Goal: Information Seeking & Learning: Learn about a topic

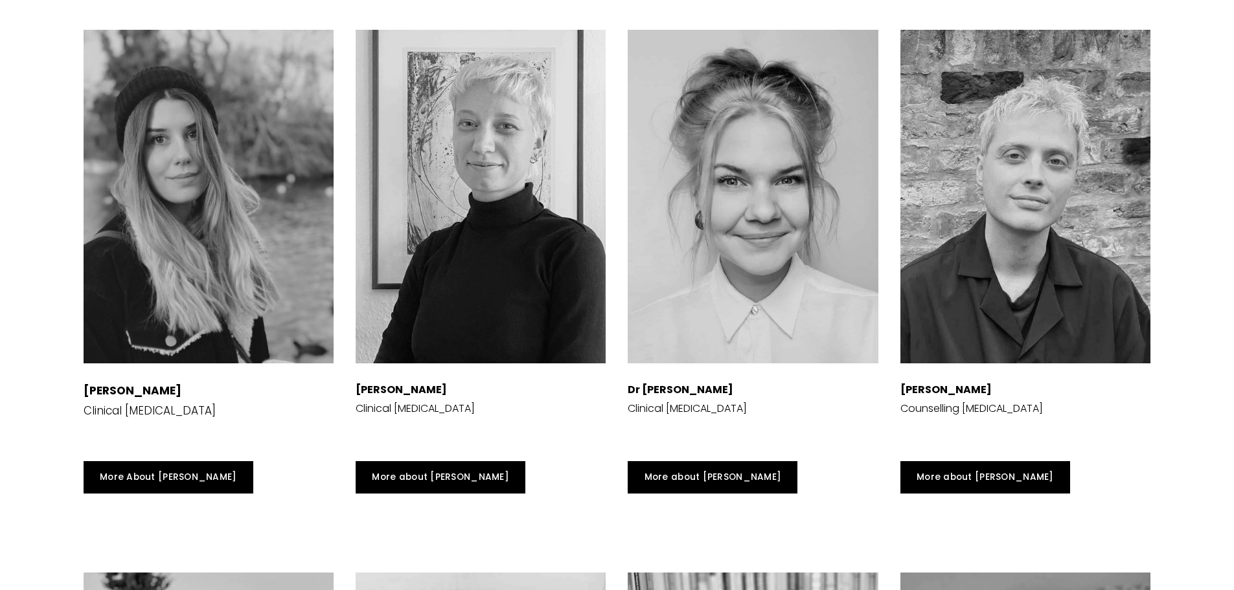
scroll to position [2915, 0]
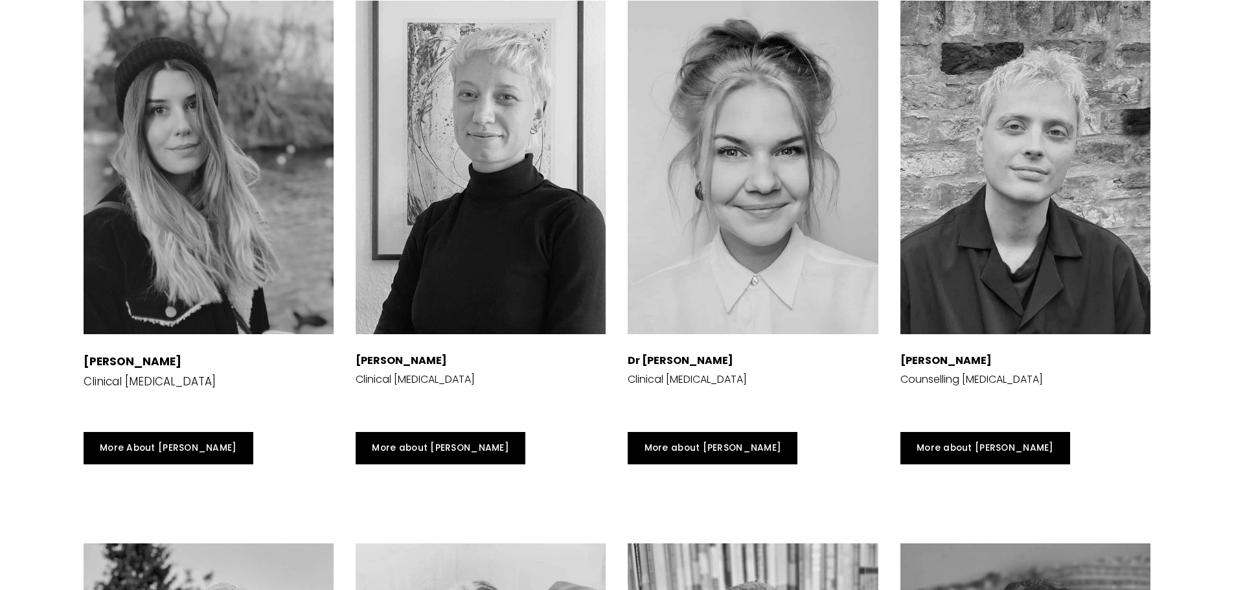
click at [510, 273] on div at bounding box center [481, 168] width 250 height 334
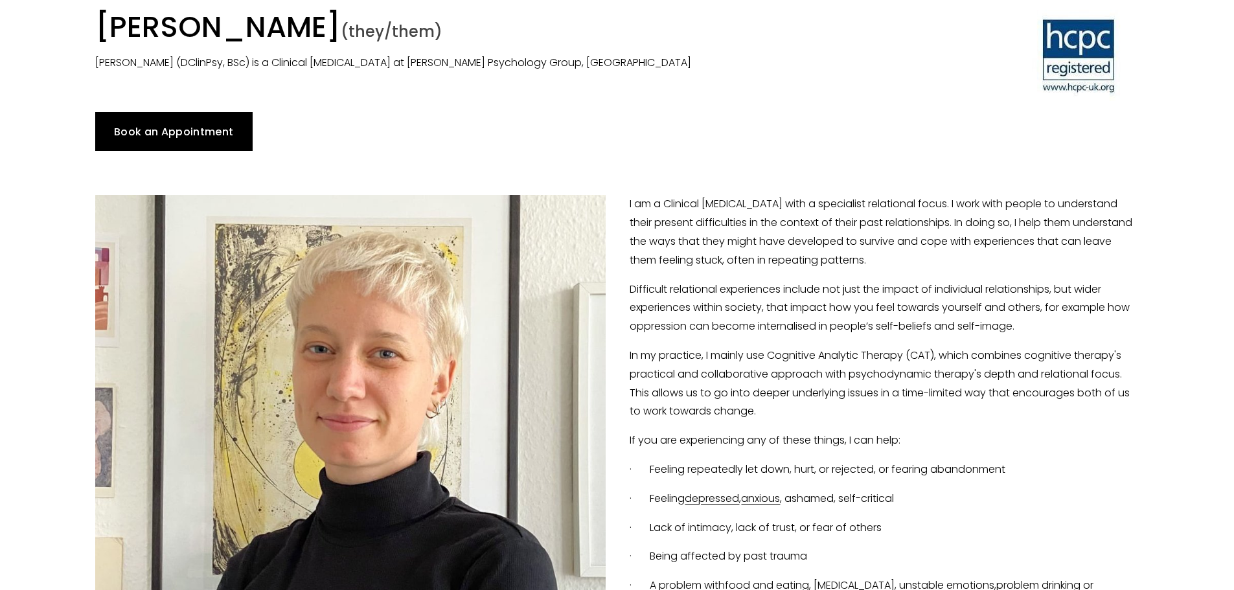
click at [613, 173] on div at bounding box center [617, 173] width 1066 height 22
click at [619, 73] on p "[PERSON_NAME] (DClinPsy, BSc) is a Clinical [MEDICAL_DATA] at [PERSON_NAME] Psy…" at bounding box center [483, 63] width 777 height 19
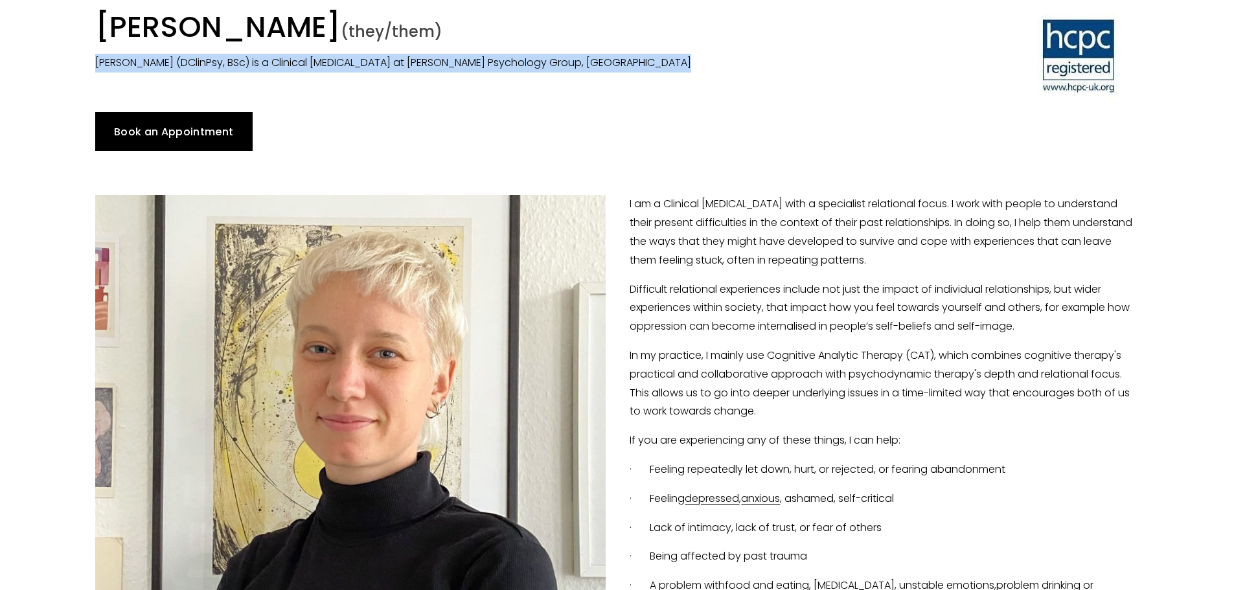
click at [619, 73] on p "[PERSON_NAME] (DClinPsy, BSc) is a Clinical [MEDICAL_DATA] at [PERSON_NAME] Psy…" at bounding box center [483, 63] width 777 height 19
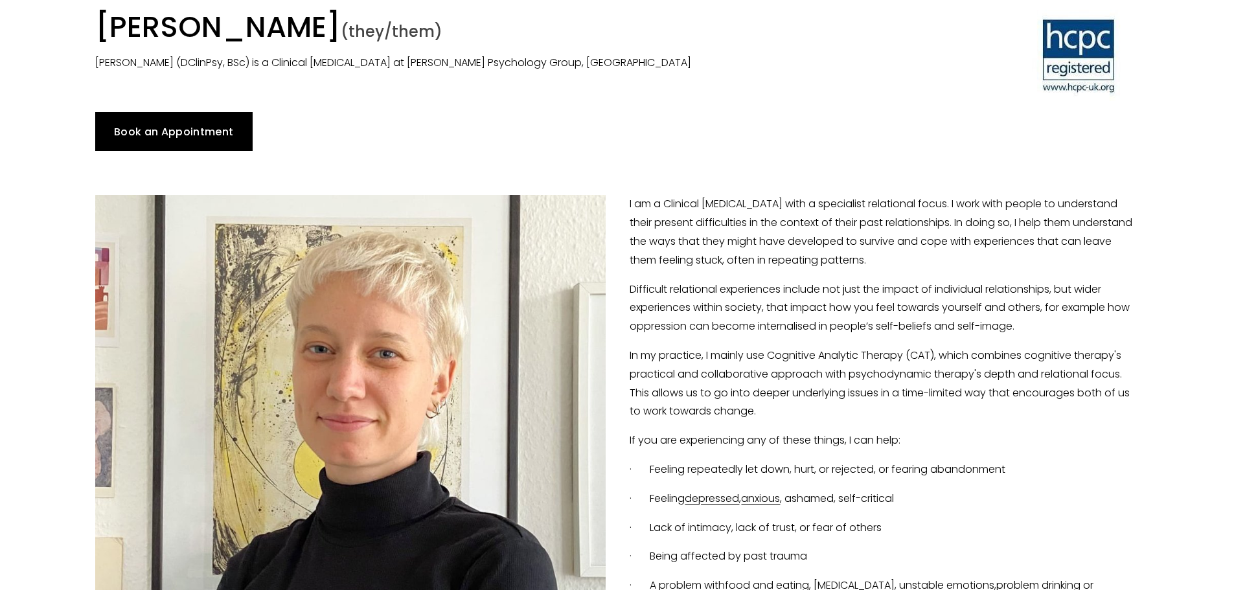
click at [608, 41] on h1 "[PERSON_NAME] (they/them)" at bounding box center [483, 30] width 777 height 40
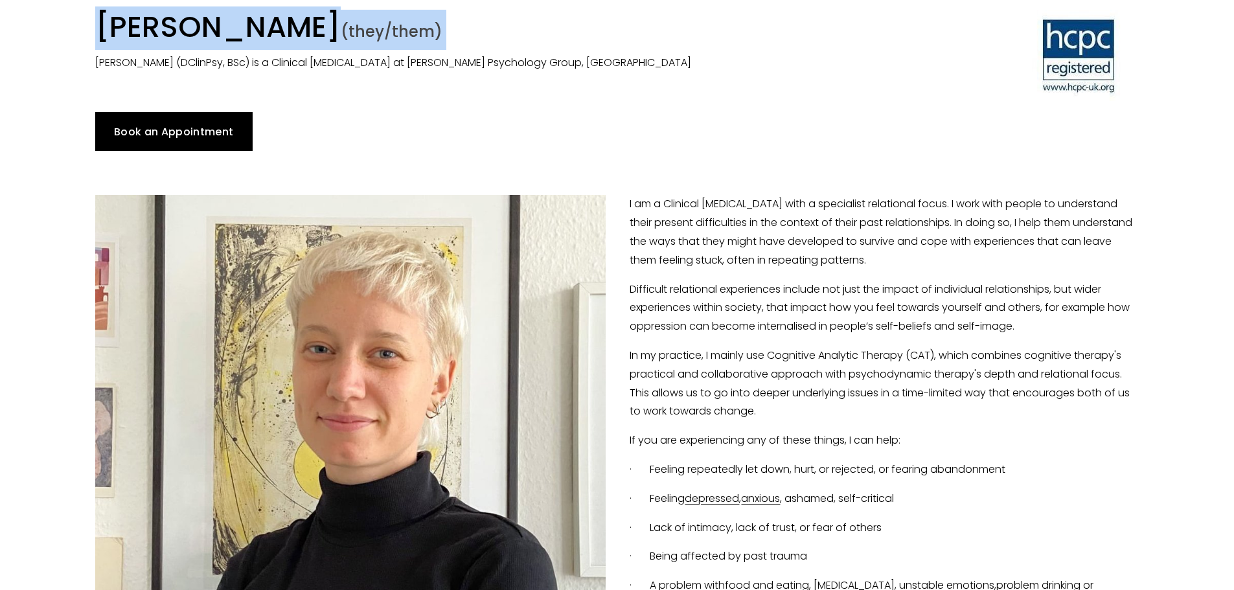
click at [608, 41] on h1 "Dr Erica Eassom (they/them)" at bounding box center [483, 30] width 777 height 40
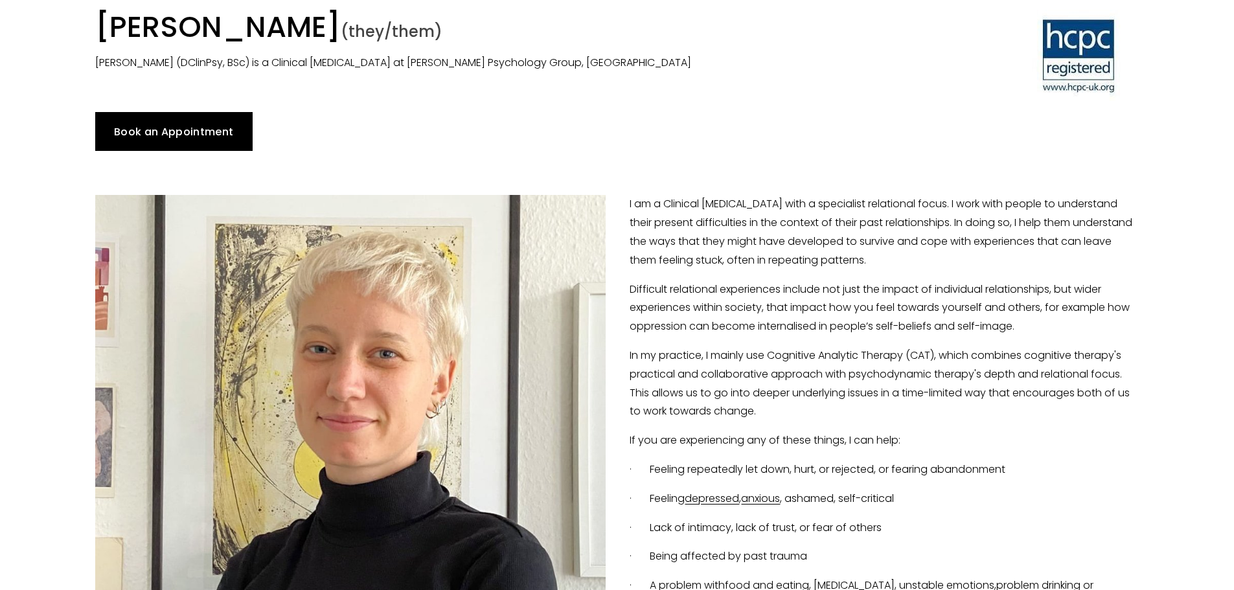
click at [617, 73] on p "Dr Erica Eassom (DClinPsy, BSc) is a Clinical Psychologist at Harrison Psycholo…" at bounding box center [483, 63] width 777 height 19
click at [613, 73] on p "Dr Erica Eassom (DClinPsy, BSc) is a Clinical Psychologist at Harrison Psycholo…" at bounding box center [483, 63] width 777 height 19
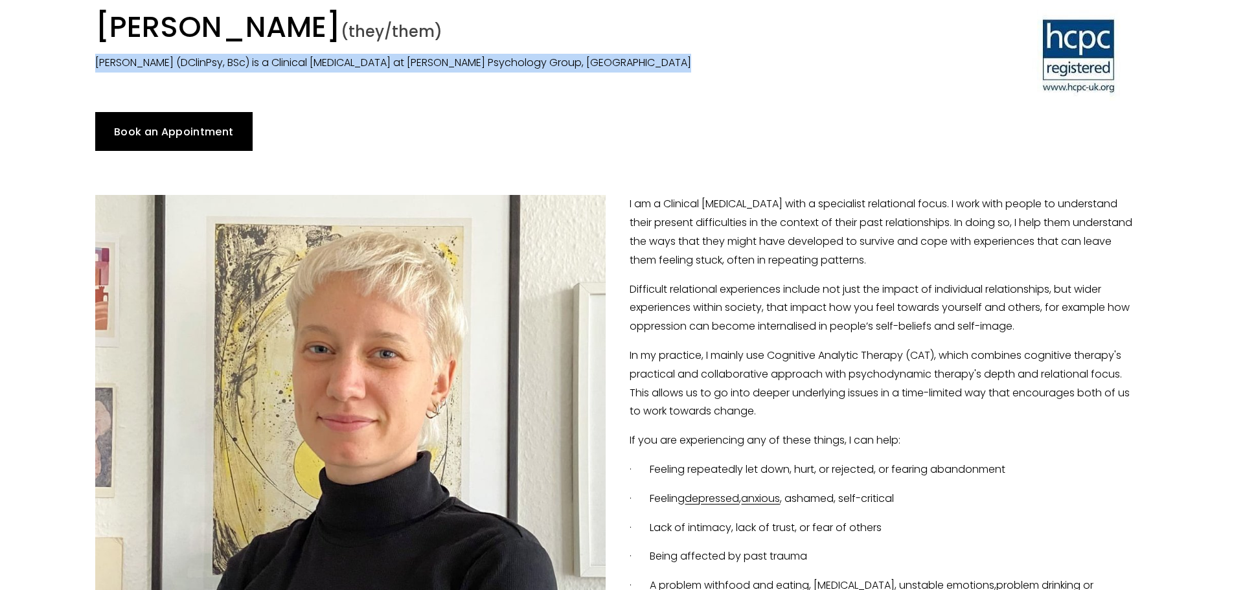
click at [613, 73] on p "Dr Erica Eassom (DClinPsy, BSc) is a Clinical Psychologist at Harrison Psycholo…" at bounding box center [483, 63] width 777 height 19
click at [611, 73] on p "Dr Erica Eassom (DClinPsy, BSc) is a Clinical Psychologist at Harrison Psycholo…" at bounding box center [483, 63] width 777 height 19
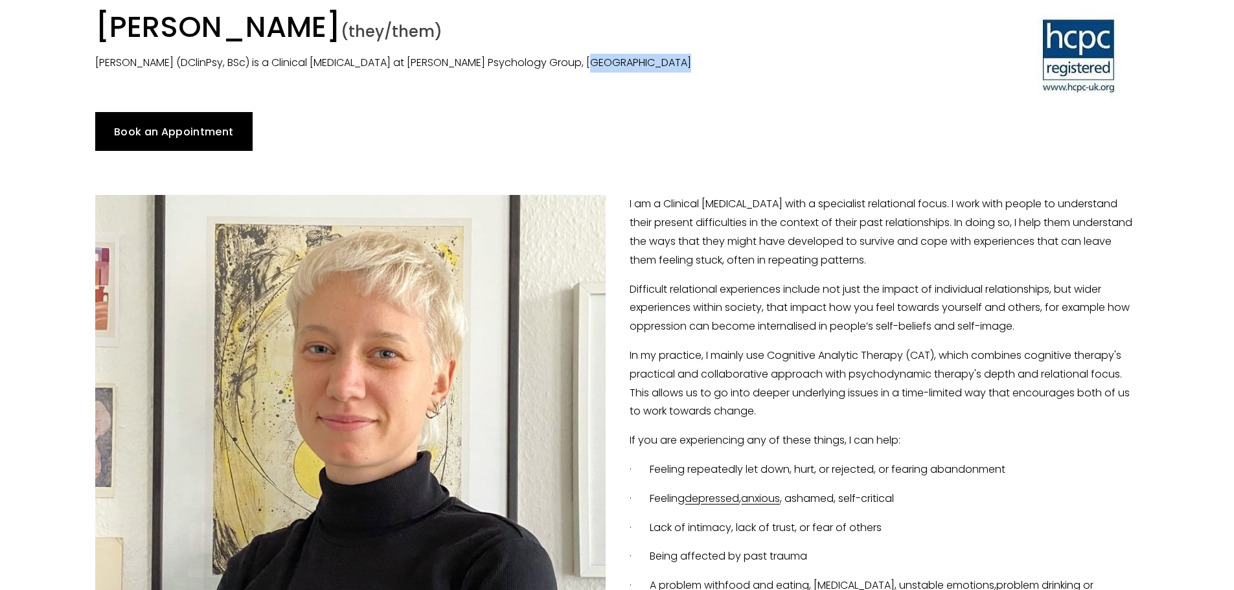
click at [611, 73] on p "Dr Erica Eassom (DClinPsy, BSc) is a Clinical Psychologist at Harrison Psycholo…" at bounding box center [483, 63] width 777 height 19
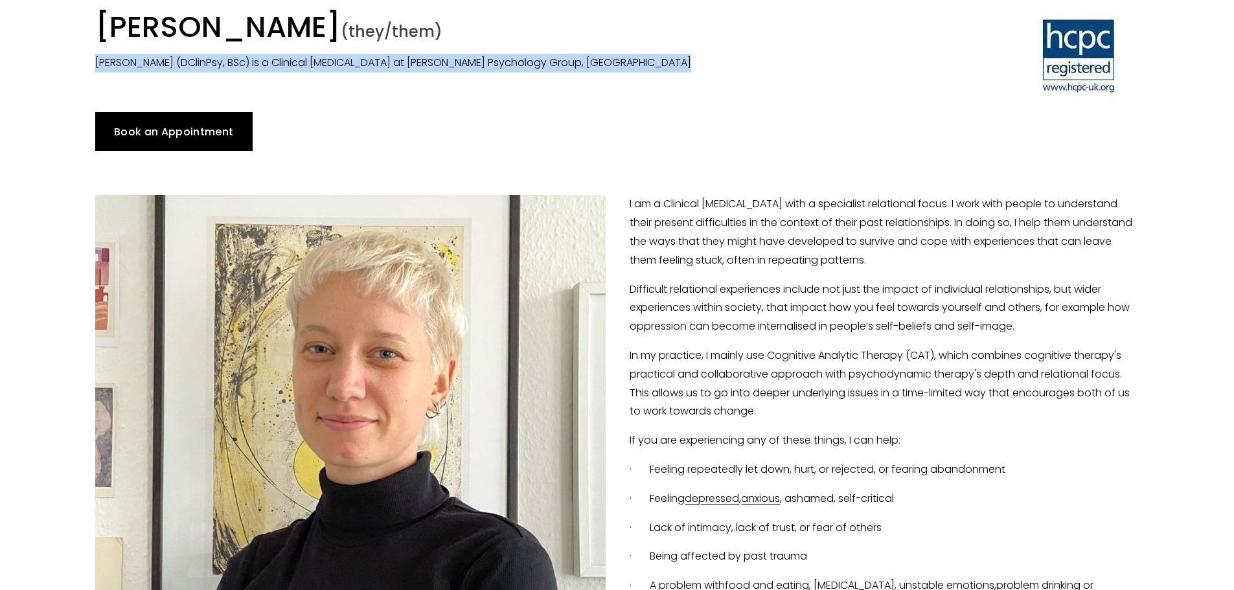
click at [611, 73] on p "Dr Erica Eassom (DClinPsy, BSc) is a Clinical Psychologist at Harrison Psycholo…" at bounding box center [483, 63] width 777 height 19
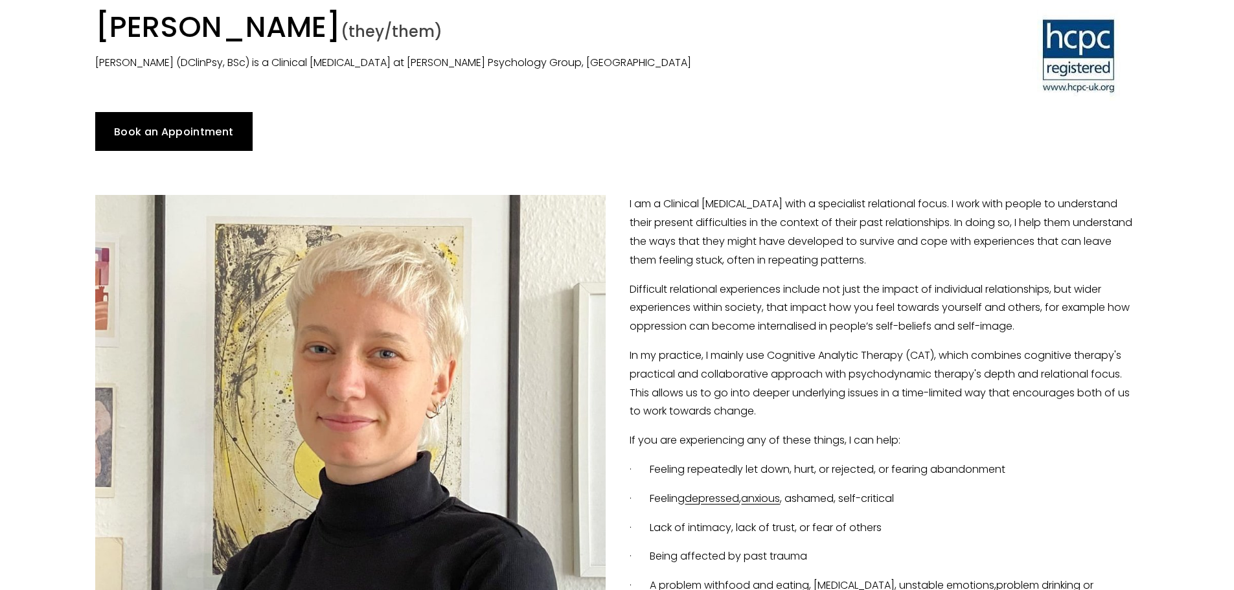
click at [597, 47] on h1 "Dr Erica Eassom (they/them)" at bounding box center [483, 30] width 777 height 40
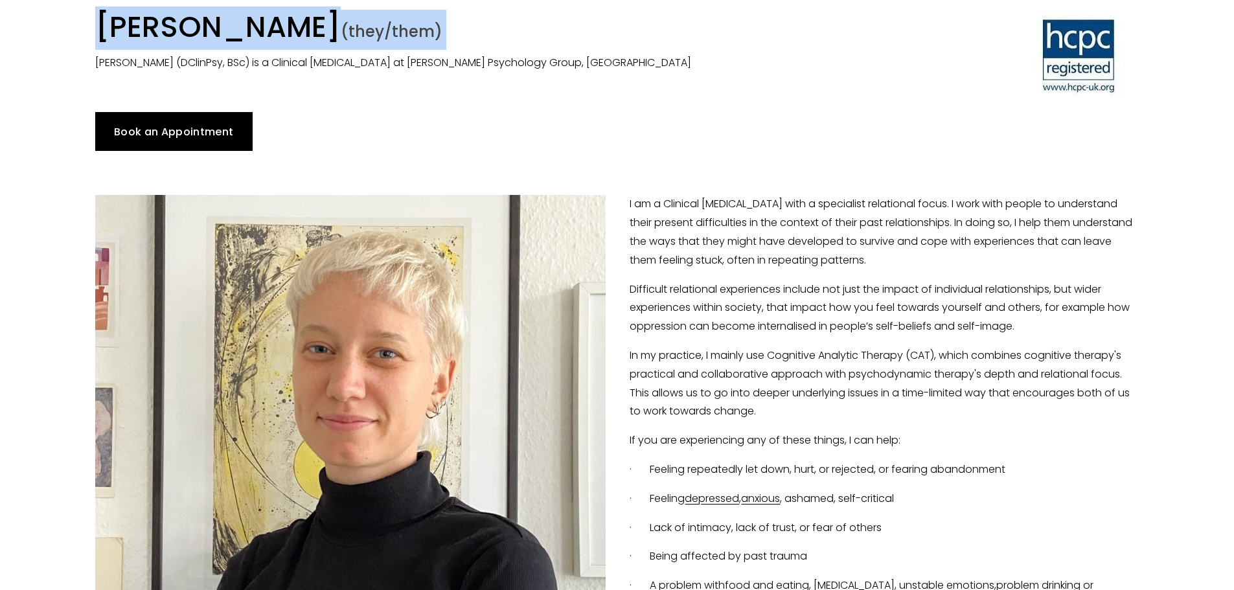
click at [597, 47] on h1 "Dr Erica Eassom (they/them)" at bounding box center [483, 30] width 777 height 40
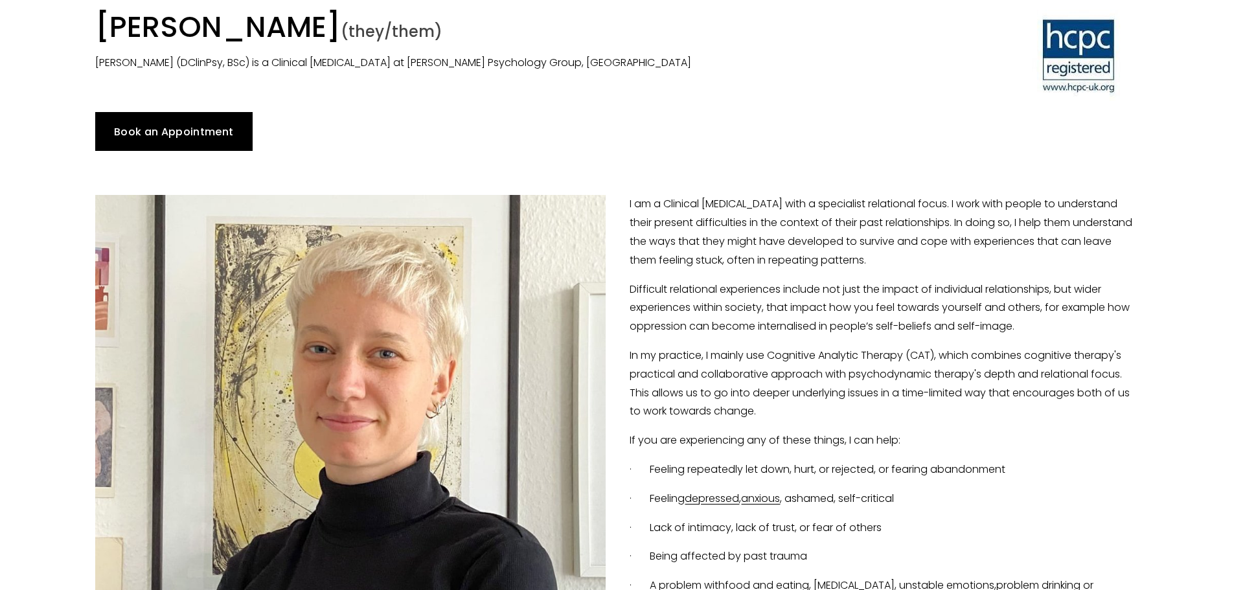
click at [613, 137] on div "Book an Appointment" at bounding box center [617, 131] width 1044 height 39
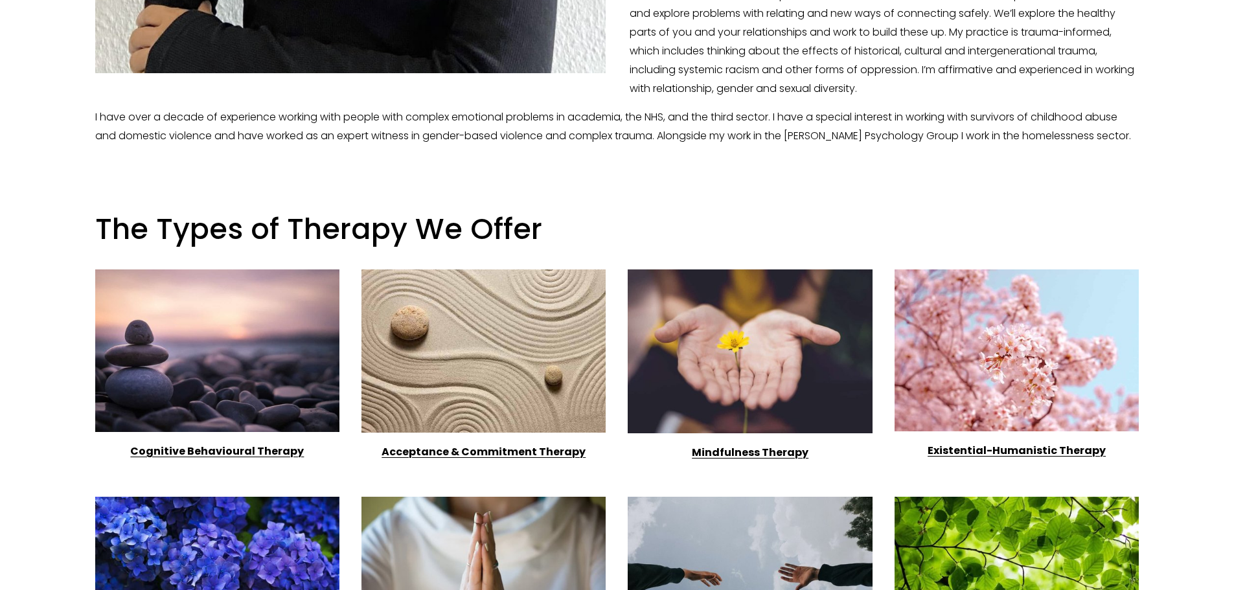
scroll to position [907, 0]
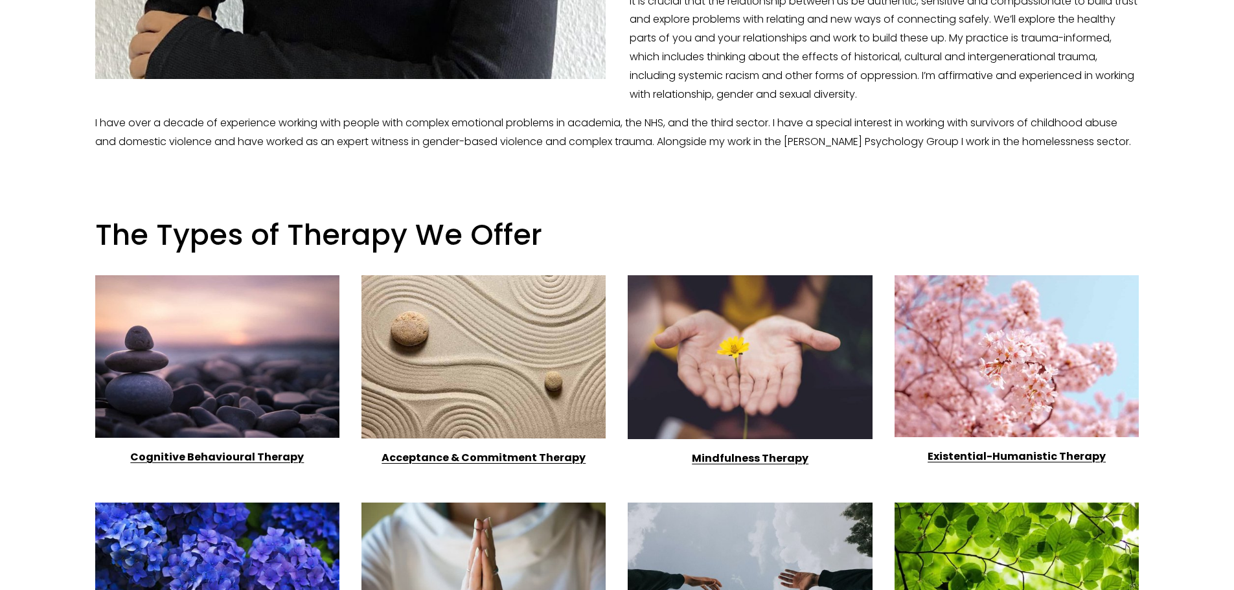
click at [757, 234] on h1 "The Types of Therapy We Offer" at bounding box center [617, 236] width 1044 height 36
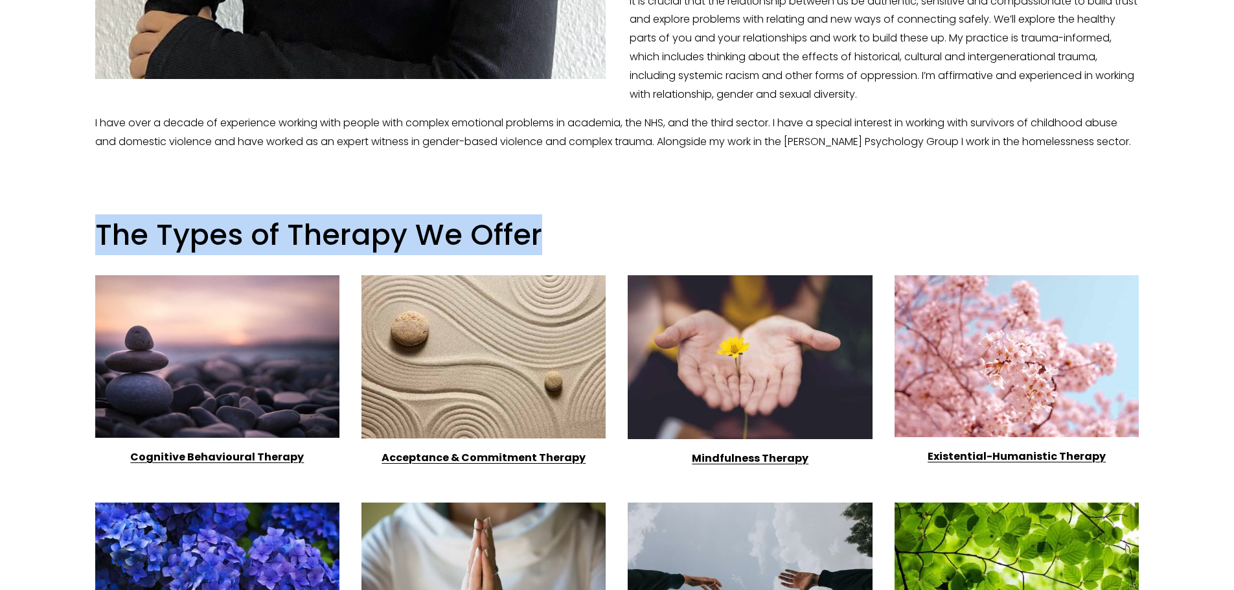
click at [757, 234] on h1 "The Types of Therapy We Offer" at bounding box center [617, 236] width 1044 height 36
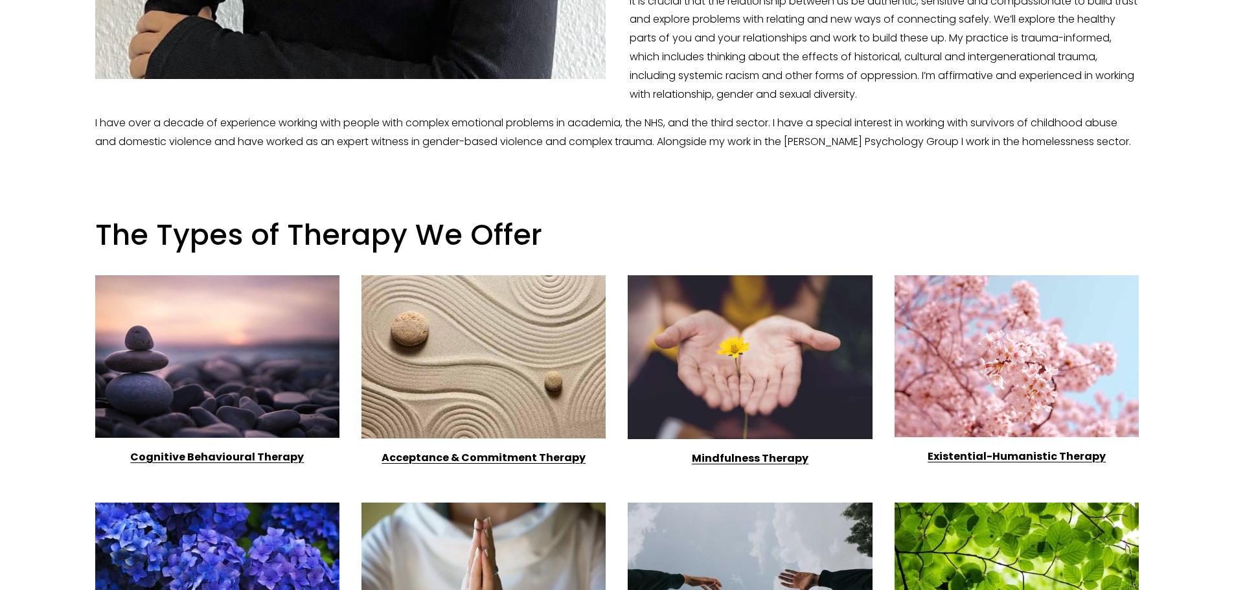
click at [706, 141] on p "I have over a decade of experience working with people with complex emotional p…" at bounding box center [617, 133] width 1044 height 38
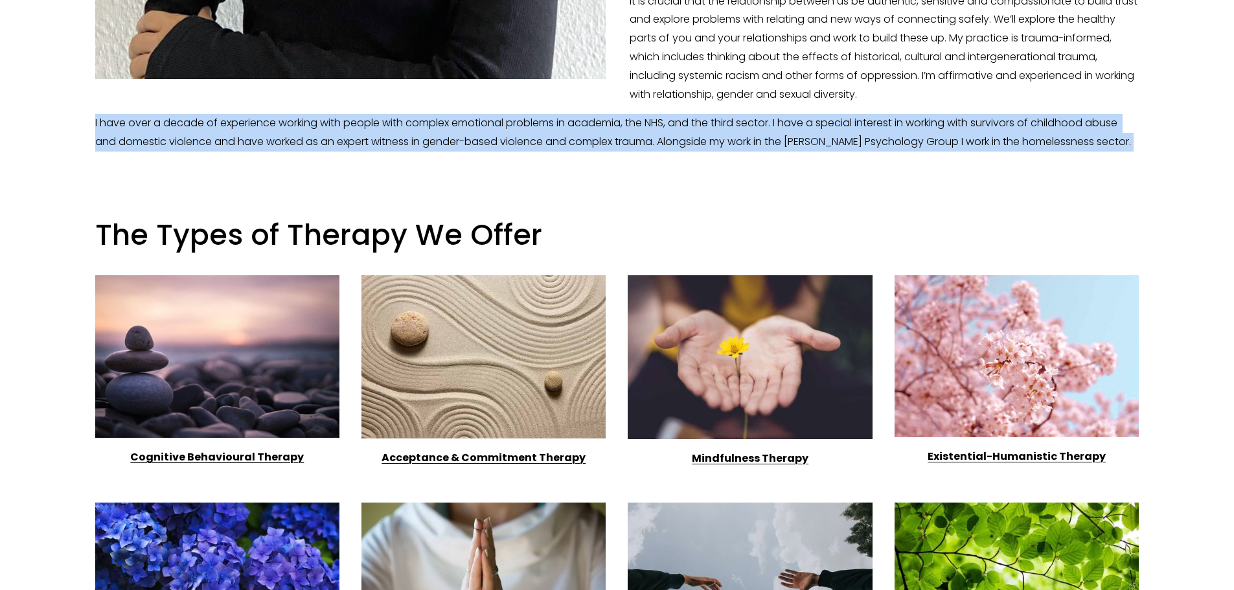
click at [706, 141] on p "I have over a decade of experience working with people with complex emotional p…" at bounding box center [617, 133] width 1044 height 38
click at [609, 142] on p "I have over a decade of experience working with people with complex emotional p…" at bounding box center [617, 133] width 1044 height 38
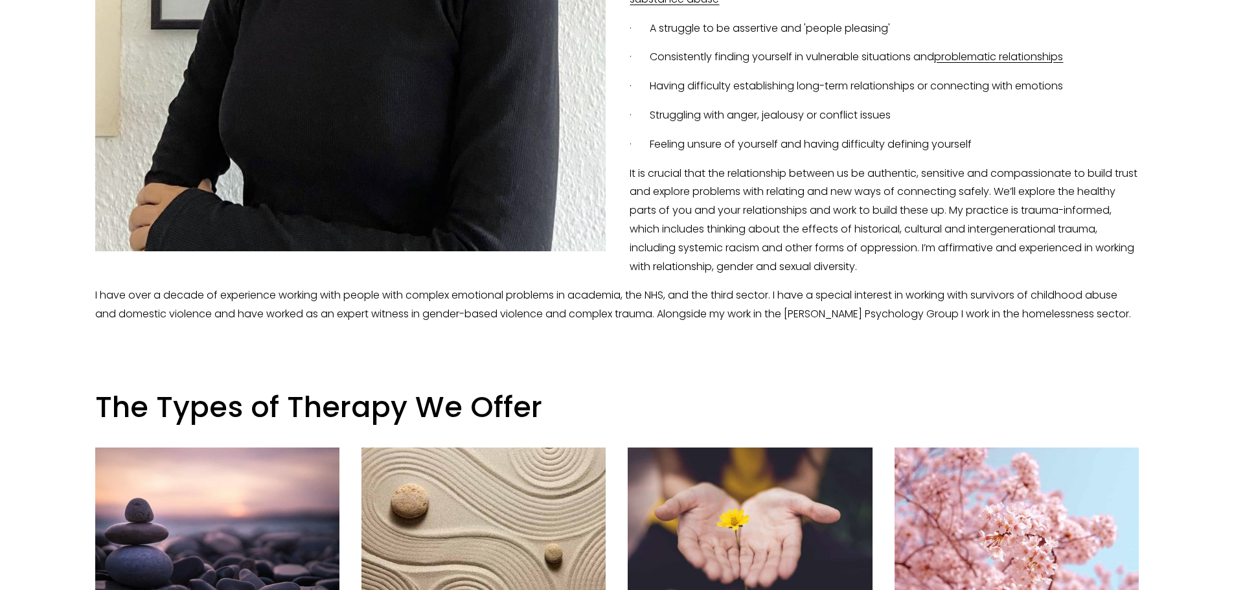
scroll to position [712, 0]
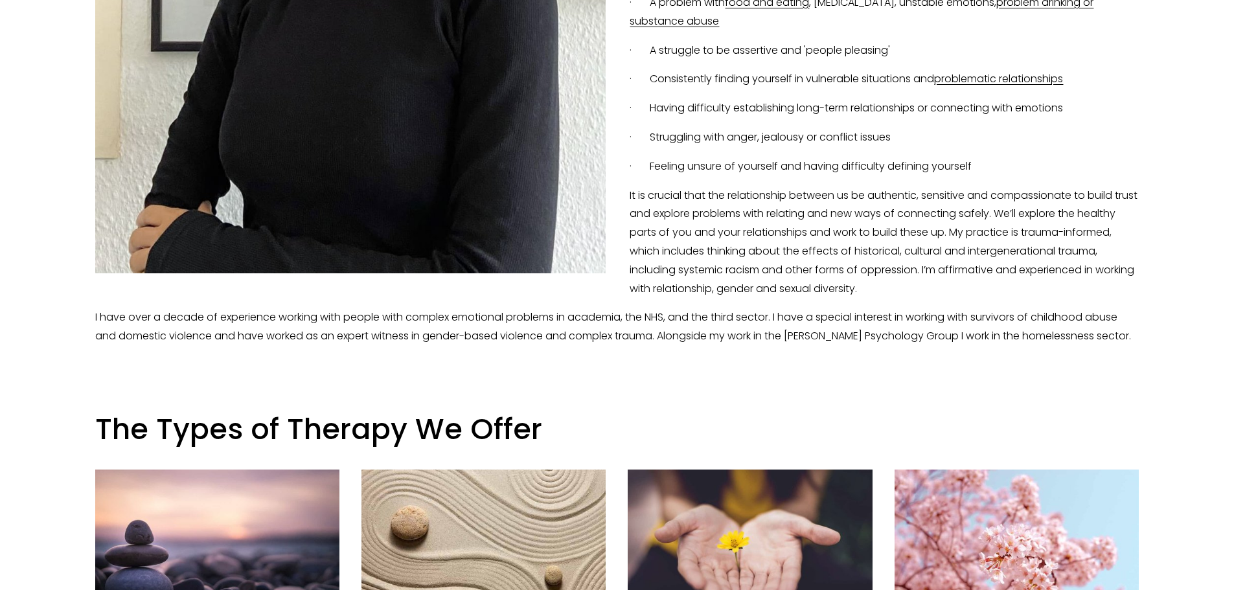
click at [708, 193] on p "It is crucial that the relationship between us be authentic, sensitive and comp…" at bounding box center [617, 243] width 1044 height 112
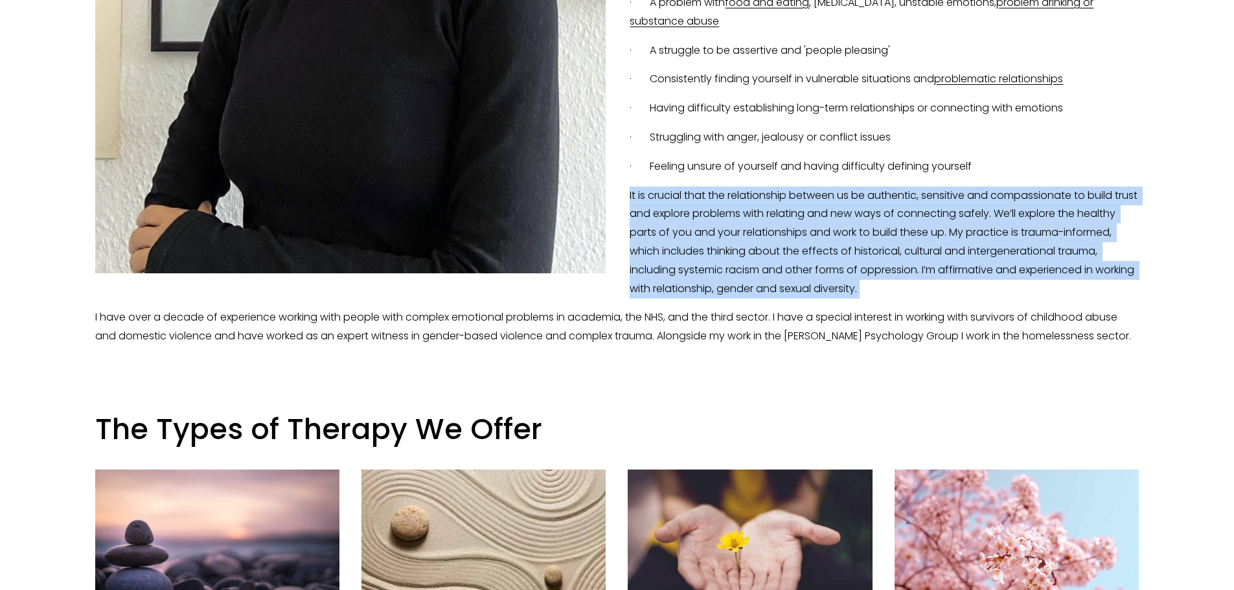
click at [708, 193] on p "It is crucial that the relationship between us be authentic, sensitive and comp…" at bounding box center [617, 243] width 1044 height 112
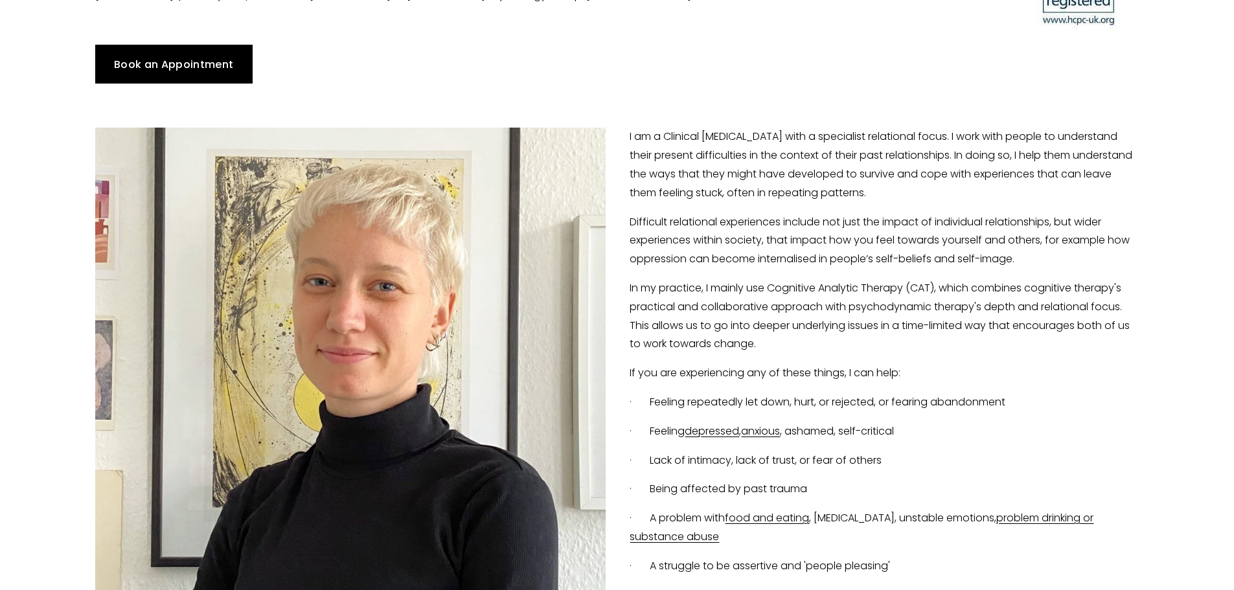
scroll to position [194, 0]
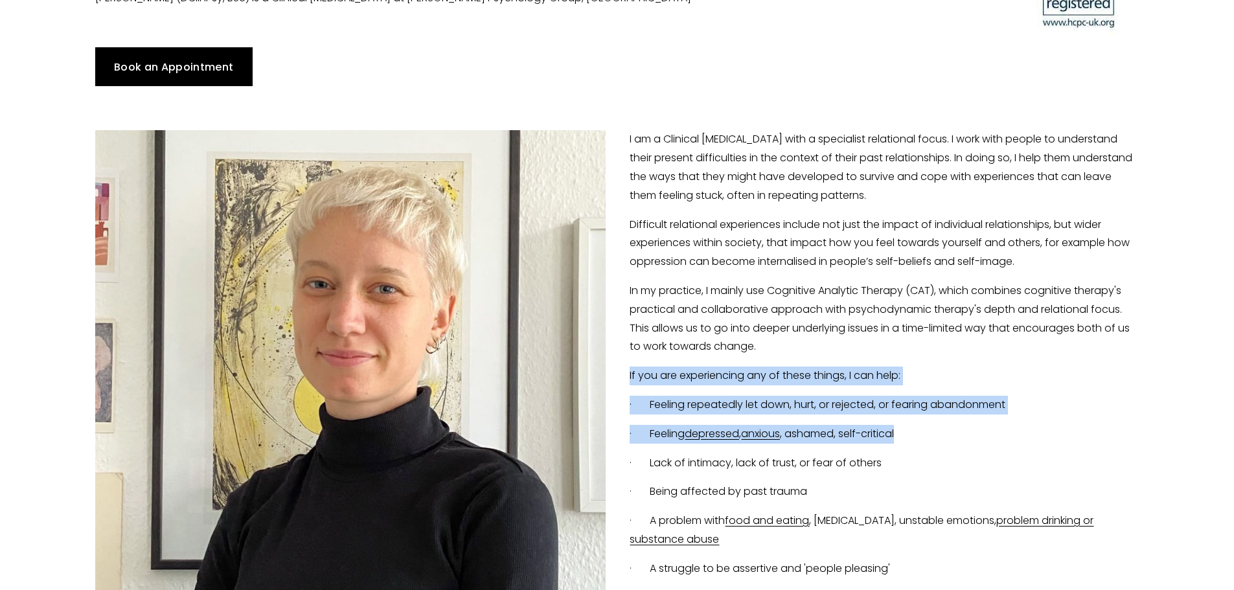
drag, startPoint x: 918, startPoint y: 438, endPoint x: 631, endPoint y: 370, distance: 295.5
click at [631, 370] on div "I am a Clinical Psychologist with a specialist relational focus. I work with pe…" at bounding box center [617, 497] width 1044 height 734
click at [631, 370] on p "If you are experiencing any of these things, I can help:" at bounding box center [617, 376] width 1044 height 19
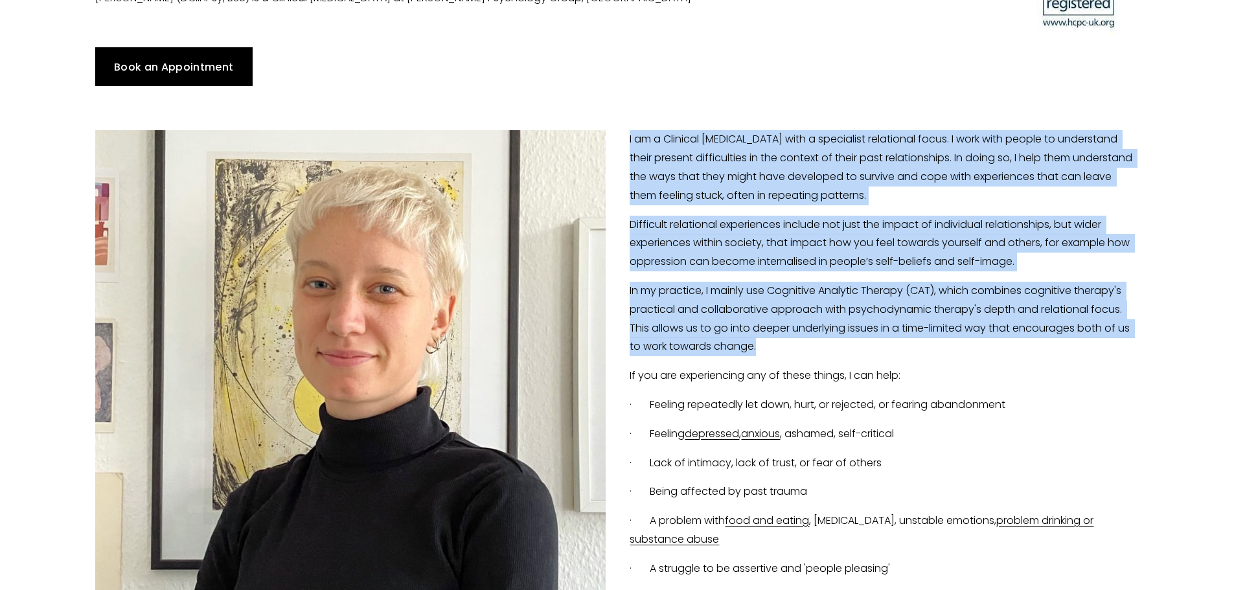
drag, startPoint x: 764, startPoint y: 348, endPoint x: 620, endPoint y: 127, distance: 263.7
click at [620, 127] on div "I am a Clinical Psychologist with a specialist relational focus. I work with pe…" at bounding box center [617, 497] width 1066 height 756
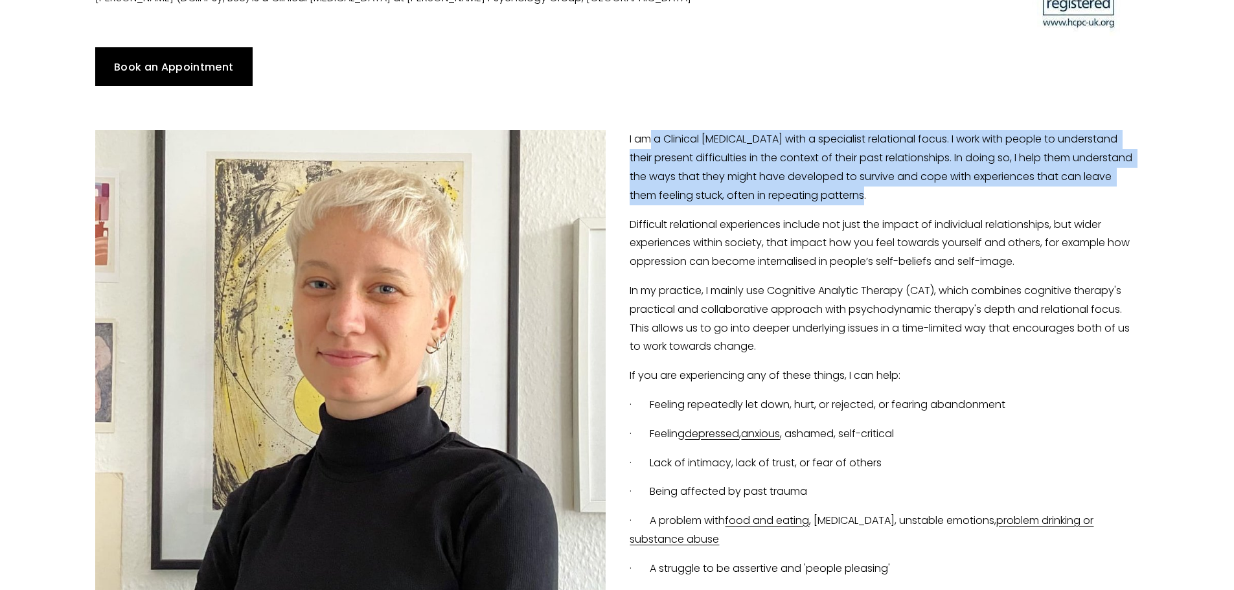
drag, startPoint x: 870, startPoint y: 198, endPoint x: 648, endPoint y: 133, distance: 231.4
click at [648, 133] on p "I am a Clinical Psychologist with a specialist relational focus. I work with pe…" at bounding box center [617, 167] width 1044 height 74
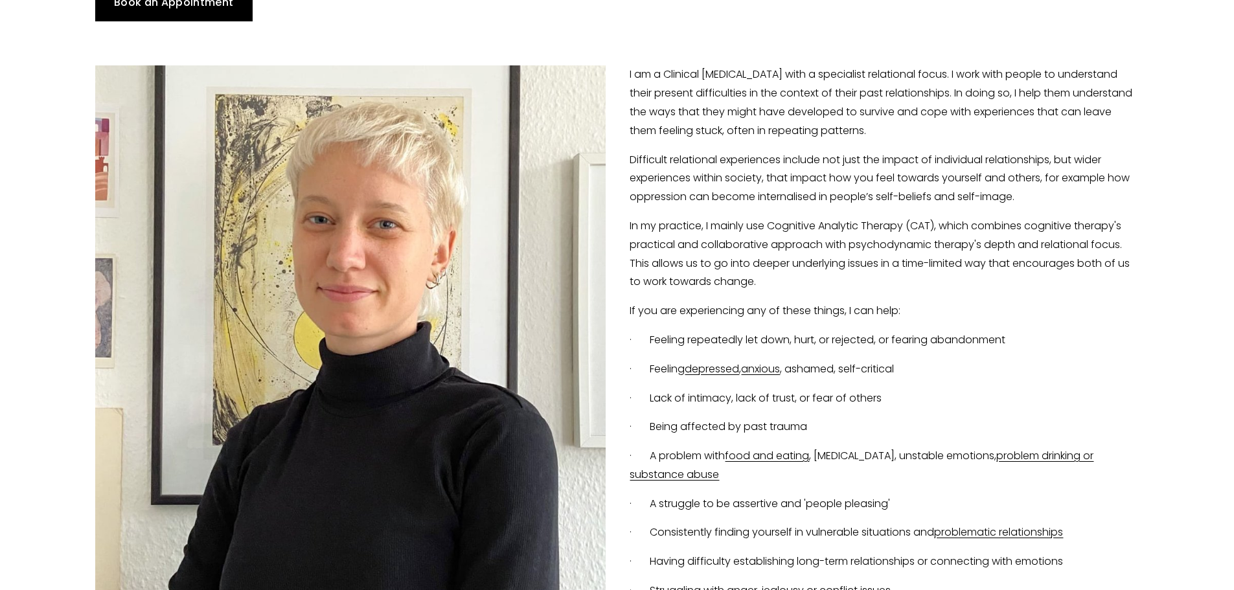
scroll to position [324, 0]
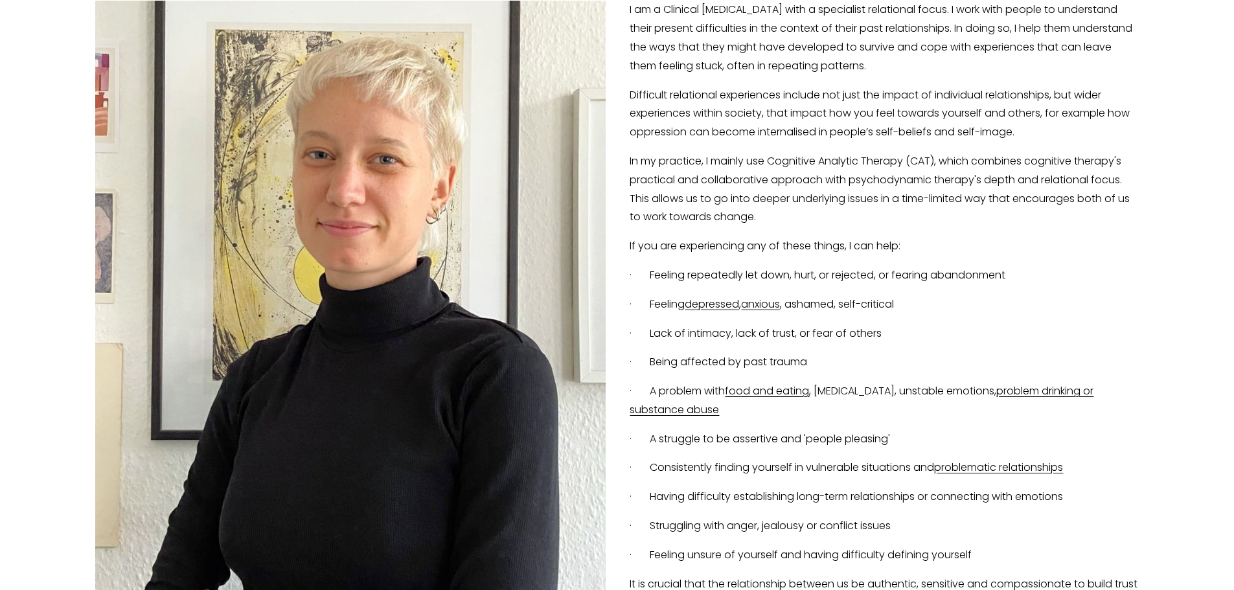
click at [870, 245] on p "If you are experiencing any of these things, I can help:" at bounding box center [617, 246] width 1044 height 19
click at [975, 275] on p "· Feeling repeatedly let down, hurt, or rejected, or fearing abandonment" at bounding box center [617, 275] width 1044 height 19
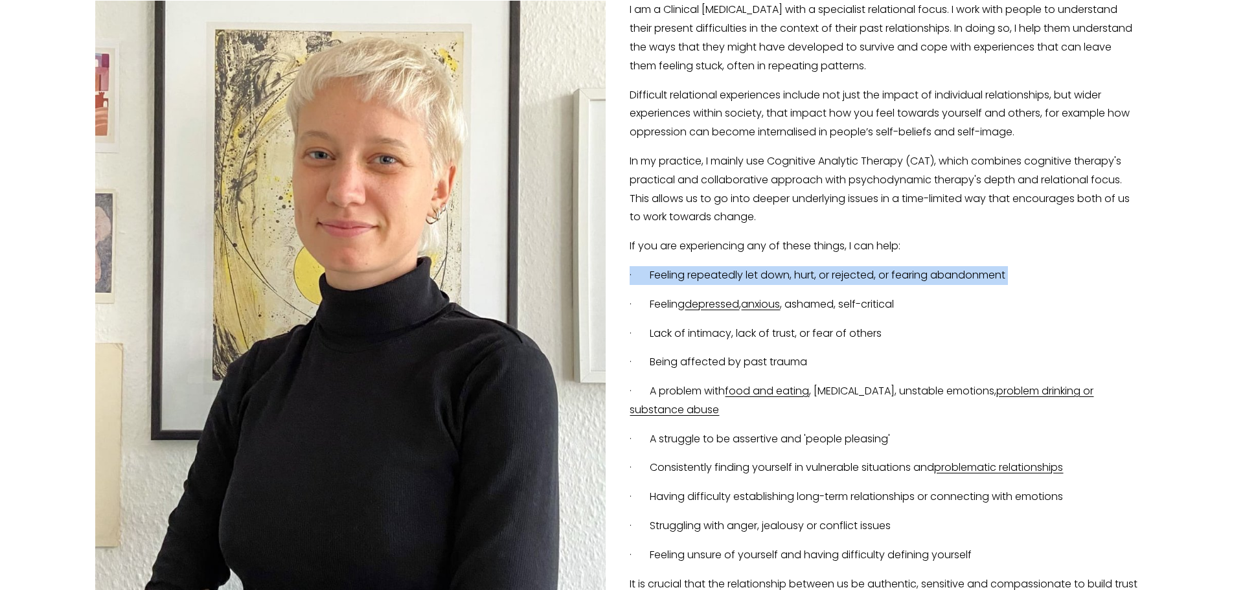
click at [975, 275] on p "· Feeling repeatedly let down, hurt, or rejected, or fearing abandonment" at bounding box center [617, 275] width 1044 height 19
click at [952, 271] on p "· Feeling repeatedly let down, hurt, or rejected, or fearing abandonment" at bounding box center [617, 275] width 1044 height 19
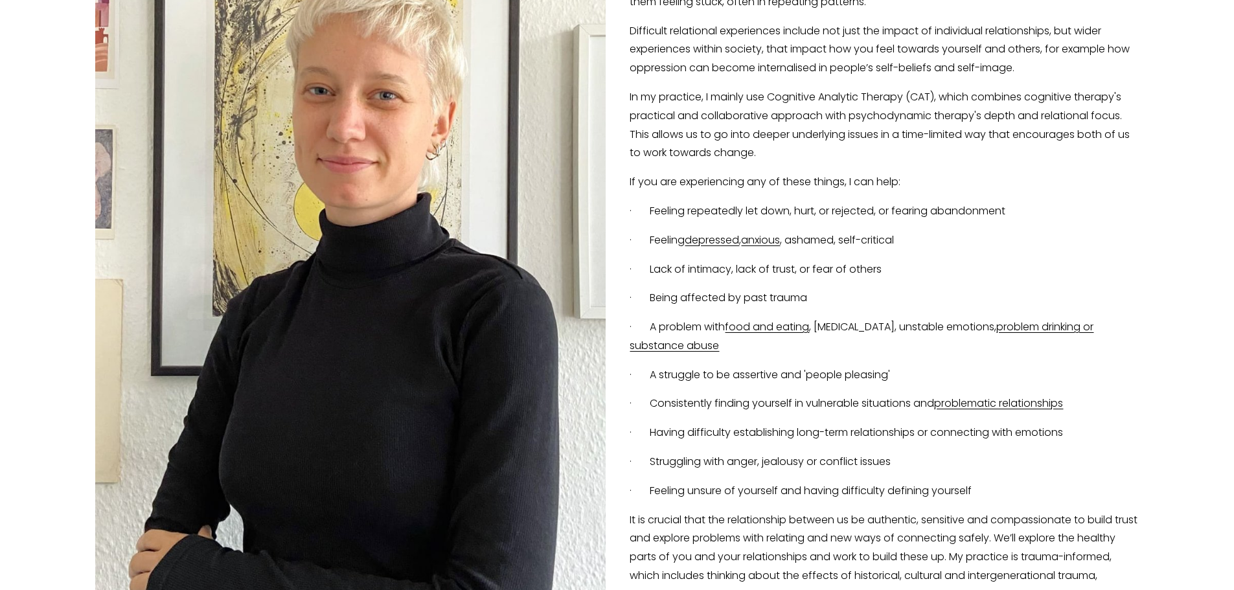
scroll to position [389, 0]
click at [871, 270] on p "· Lack of intimacy, lack of trust, or fear of others" at bounding box center [617, 269] width 1044 height 19
click at [782, 310] on div "I am a Clinical Psychologist with a specialist relational focus. I work with pe…" at bounding box center [617, 303] width 1044 height 734
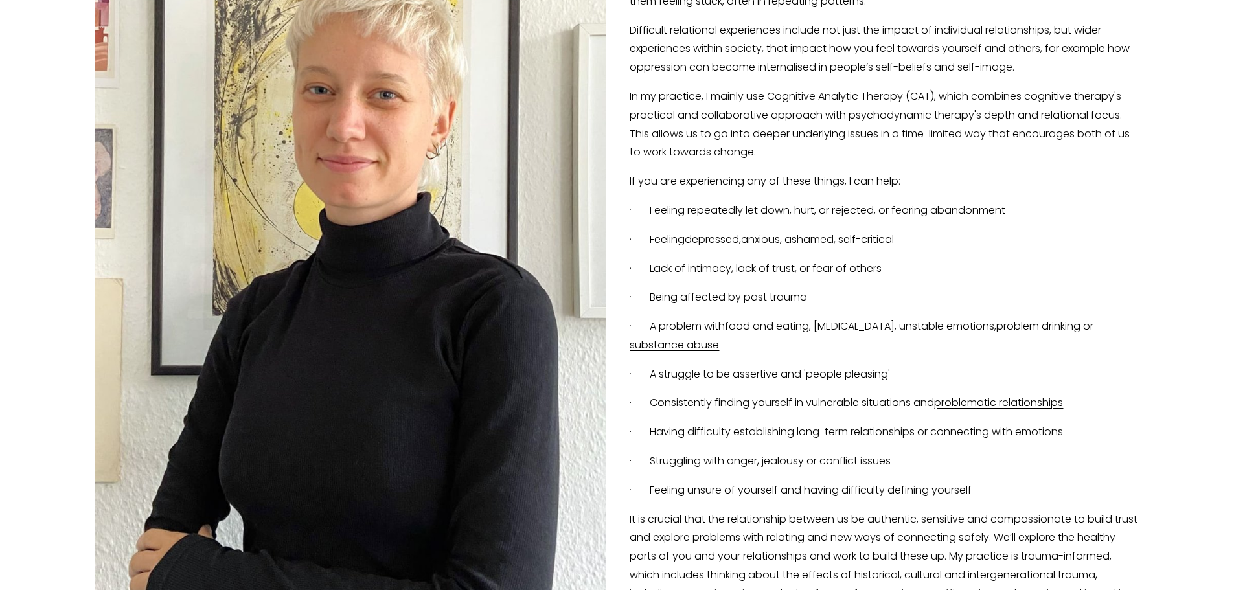
click at [768, 301] on p "· Being affected by past trauma" at bounding box center [617, 297] width 1044 height 19
click at [893, 319] on p "· A problem with food and eating , self-harm, unstable emotions, problem drinki…" at bounding box center [617, 336] width 1044 height 38
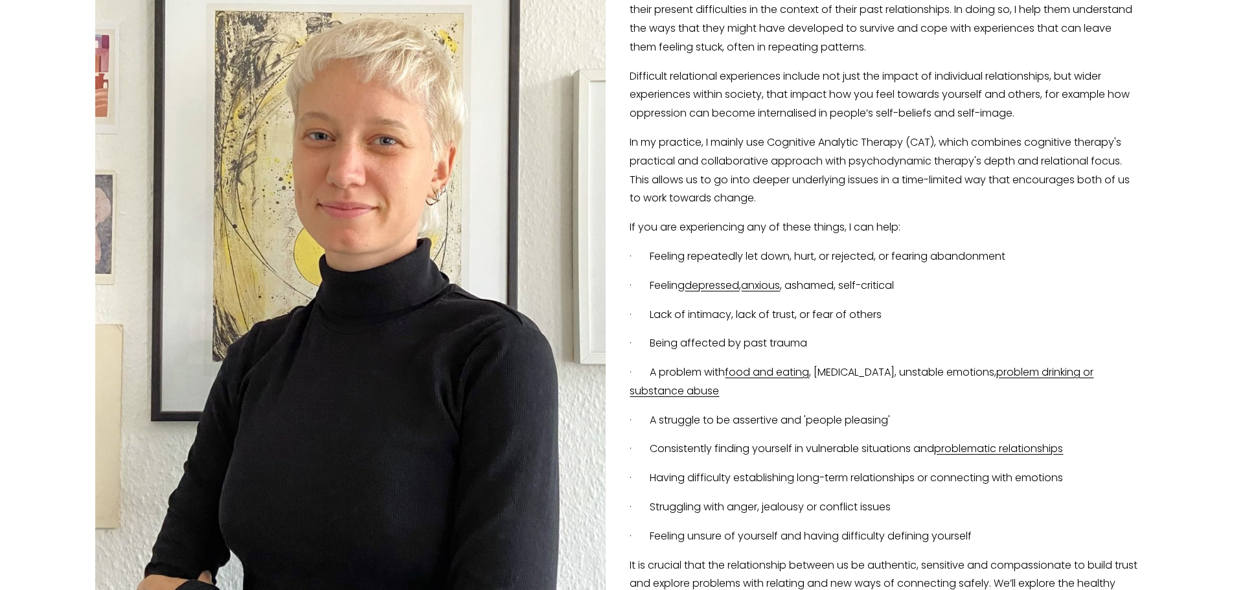
scroll to position [324, 0]
